Goal: Task Accomplishment & Management: Manage account settings

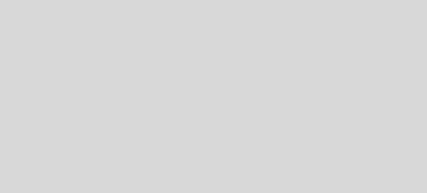
select select "es"
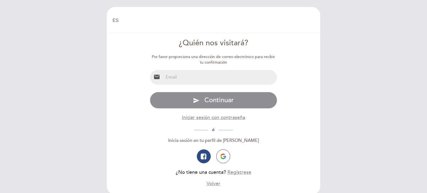
click at [225, 79] on input "email" at bounding box center [220, 77] width 114 height 15
type input "[EMAIL_ADDRESS][DOMAIN_NAME]"
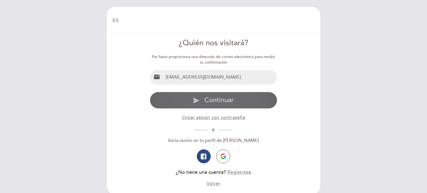
click at [224, 99] on span "Continuar" at bounding box center [218, 100] width 29 height 8
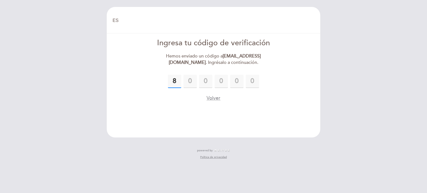
type input "8"
type input "6"
type input "8"
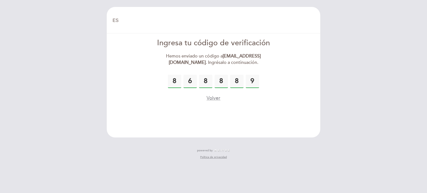
type input "9"
